Goal: Task Accomplishment & Management: Manage account settings

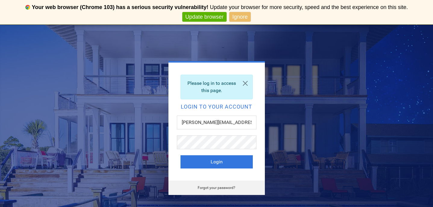
type input "[PERSON_NAME][EMAIL_ADDRESS][DOMAIN_NAME]"
click at [214, 162] on button "Login" at bounding box center [217, 162] width 72 height 13
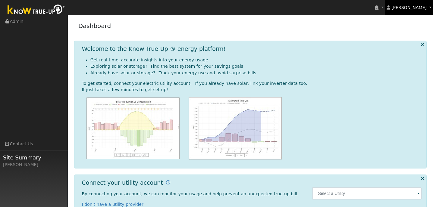
click at [413, 11] on link "[PERSON_NAME]" at bounding box center [409, 7] width 48 height 15
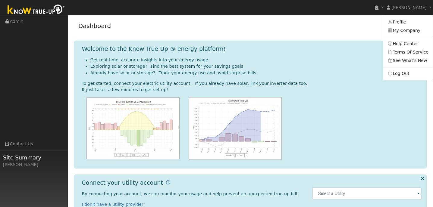
click at [369, 24] on div "Dashboard" at bounding box center [250, 27] width 353 height 18
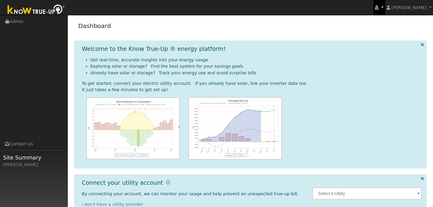
click at [384, 11] on link at bounding box center [379, 7] width 11 height 15
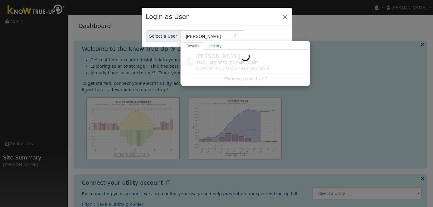
click at [272, 59] on div at bounding box center [245, 67] width 127 height 35
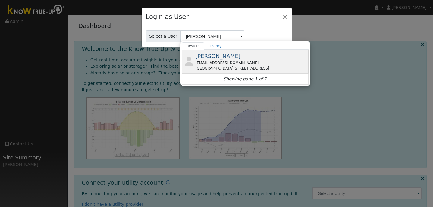
click at [266, 62] on div "[EMAIL_ADDRESS][DOMAIN_NAME]" at bounding box center [251, 62] width 112 height 5
type input "[PERSON_NAME]"
